Goal: Task Accomplishment & Management: Use online tool/utility

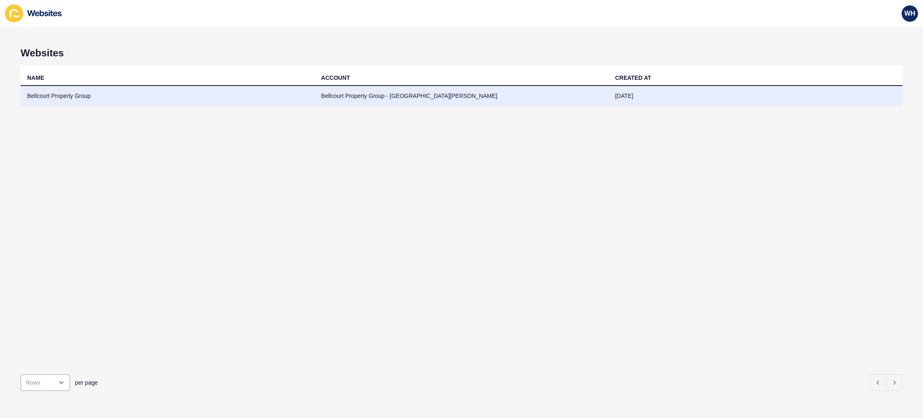
click at [378, 101] on td "Bellcourt Property Group - [GEOGRAPHIC_DATA][PERSON_NAME]" at bounding box center [461, 96] width 294 height 20
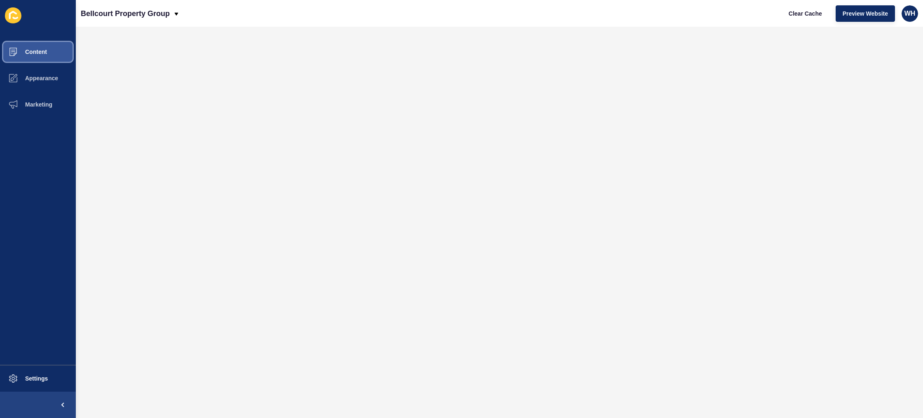
click at [20, 57] on span at bounding box center [13, 52] width 26 height 26
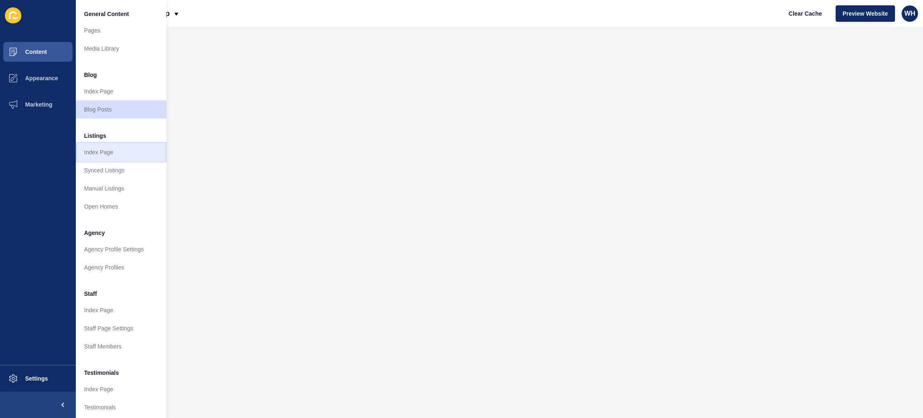
click at [102, 145] on link "Index Page" at bounding box center [121, 152] width 91 height 18
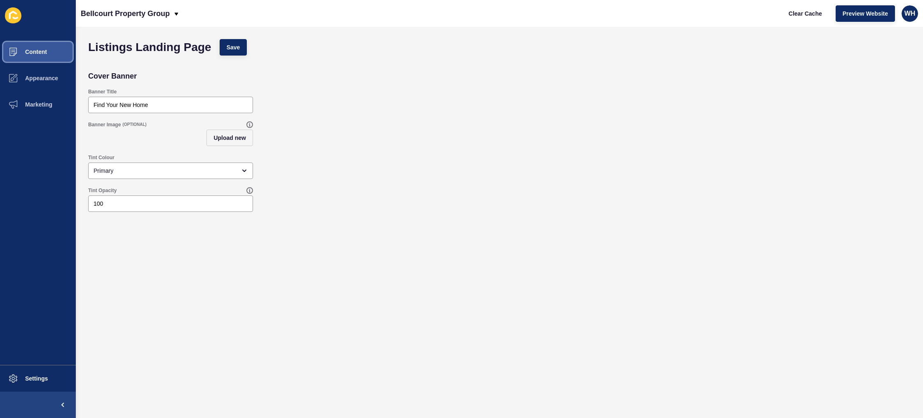
click at [34, 47] on button "Content" at bounding box center [38, 52] width 76 height 26
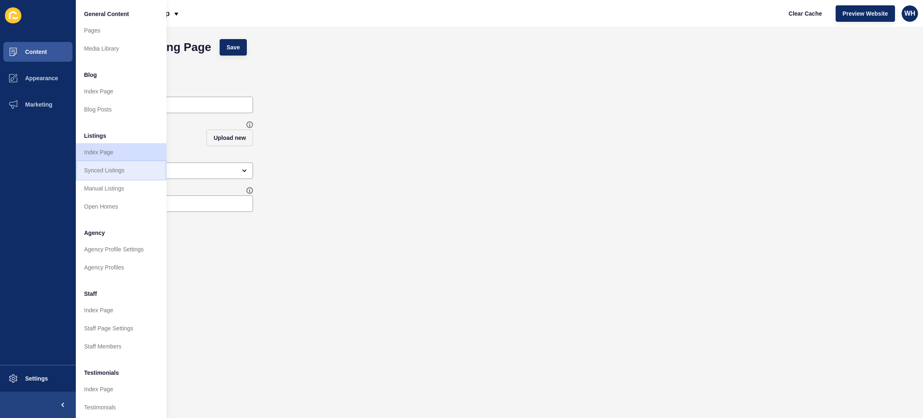
click at [109, 172] on link "Synced Listings" at bounding box center [121, 170] width 91 height 18
